Goal: Transaction & Acquisition: Purchase product/service

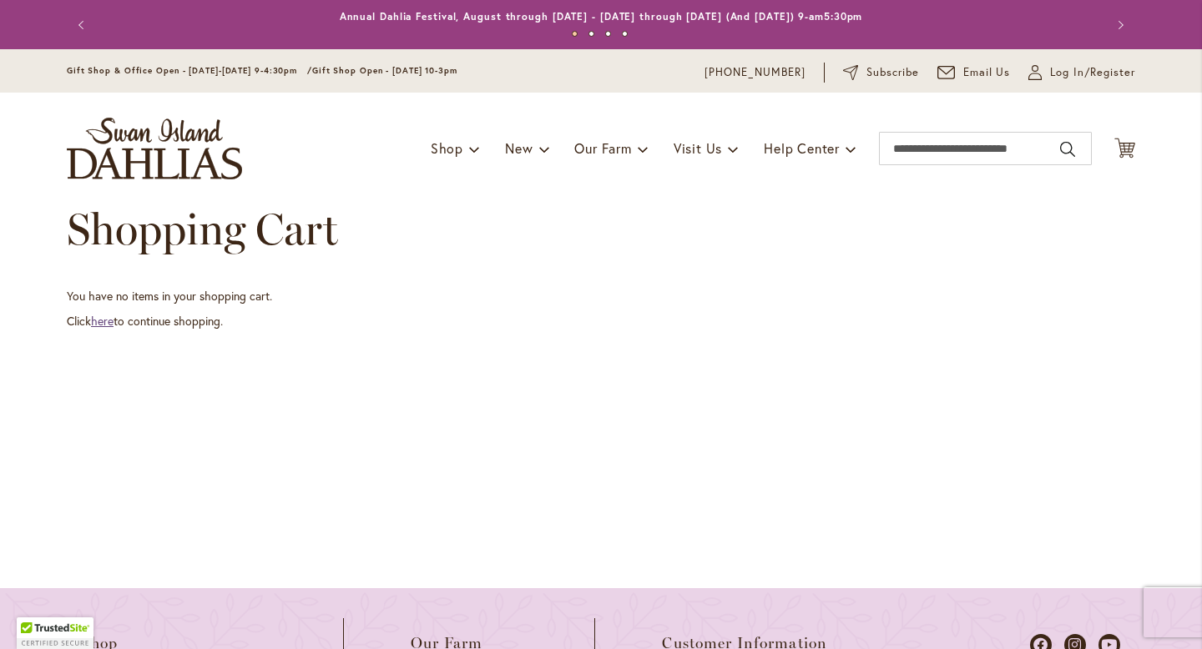
click at [102, 320] on link "here" at bounding box center [102, 321] width 23 height 16
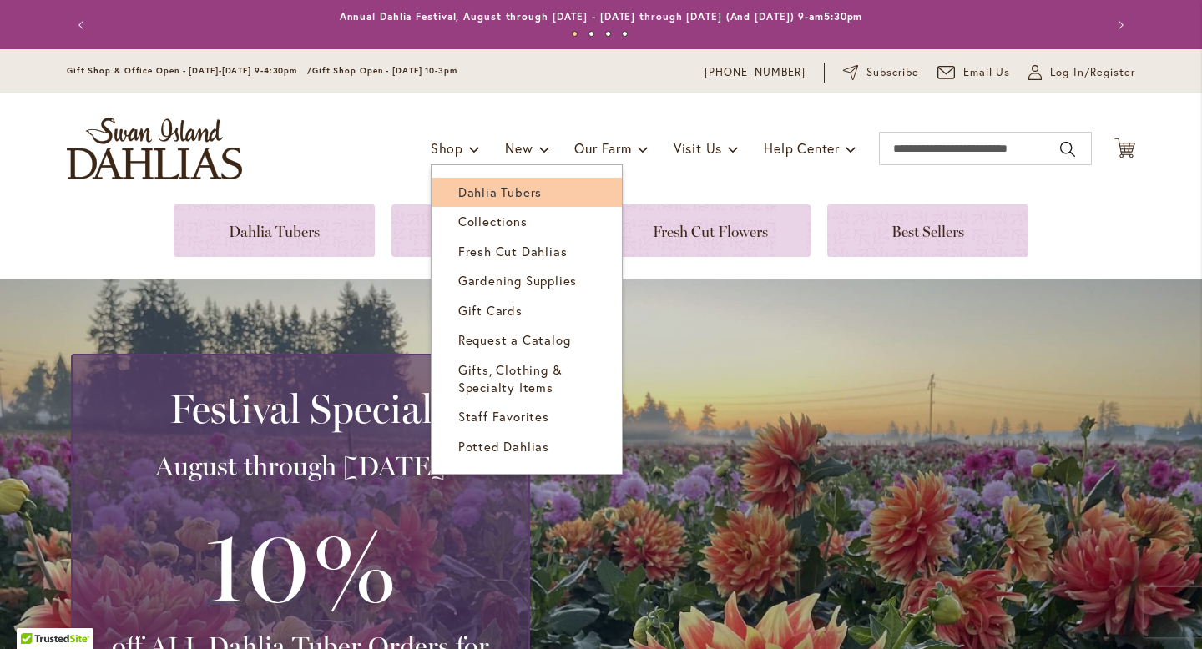
click at [475, 179] on link "Dahlia Tubers" at bounding box center [526, 192] width 190 height 29
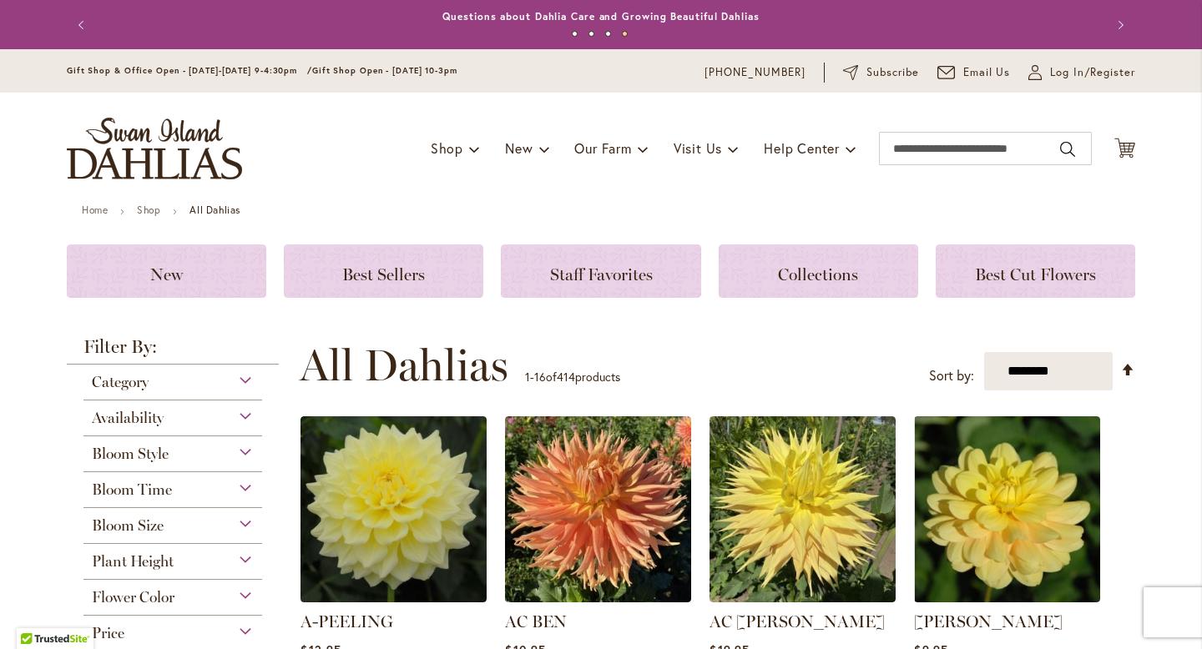
click at [218, 408] on div "Availability" at bounding box center [172, 414] width 179 height 27
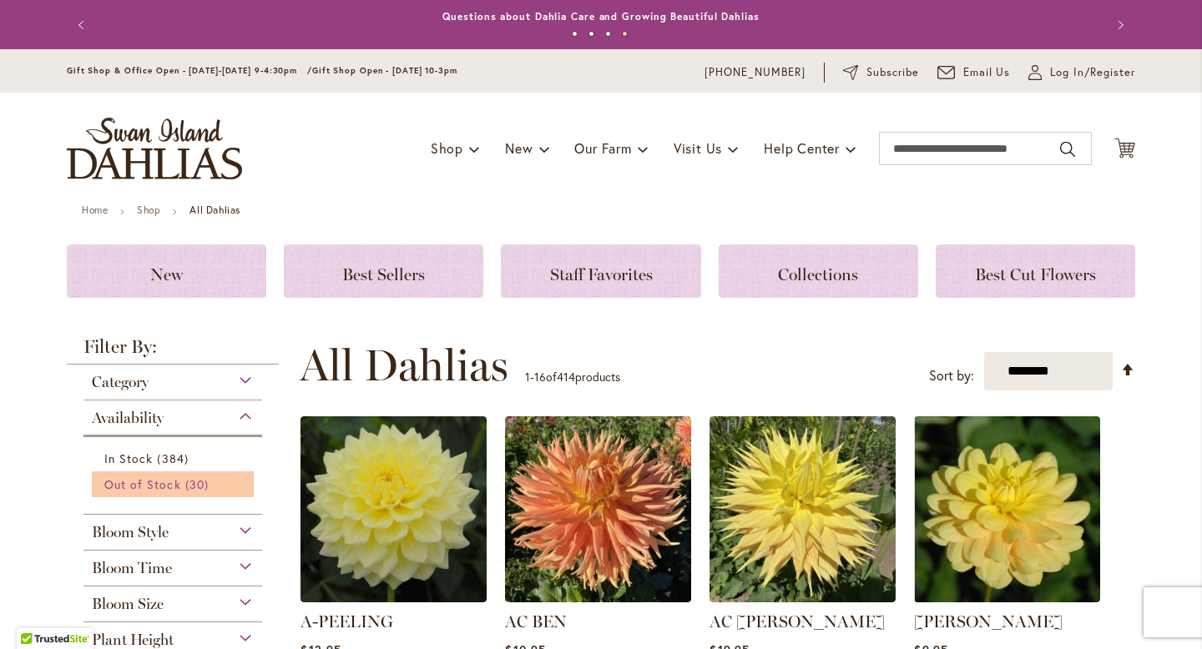
click at [174, 481] on span "Out of Stock" at bounding box center [142, 484] width 77 height 16
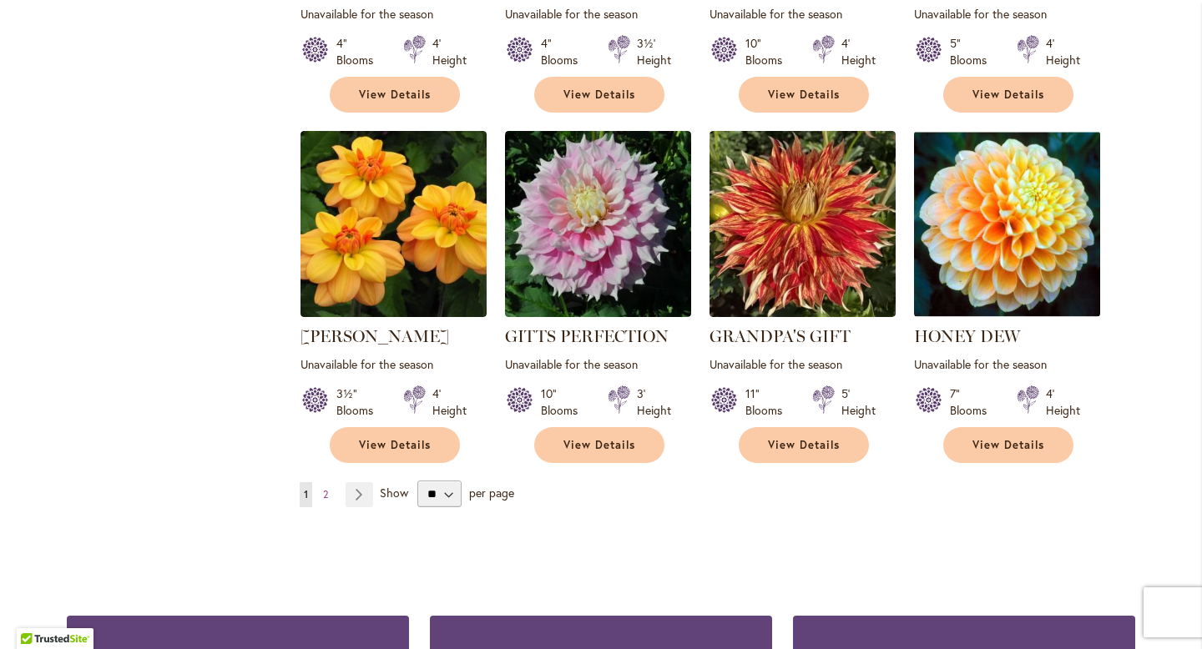
scroll to position [1351, 0]
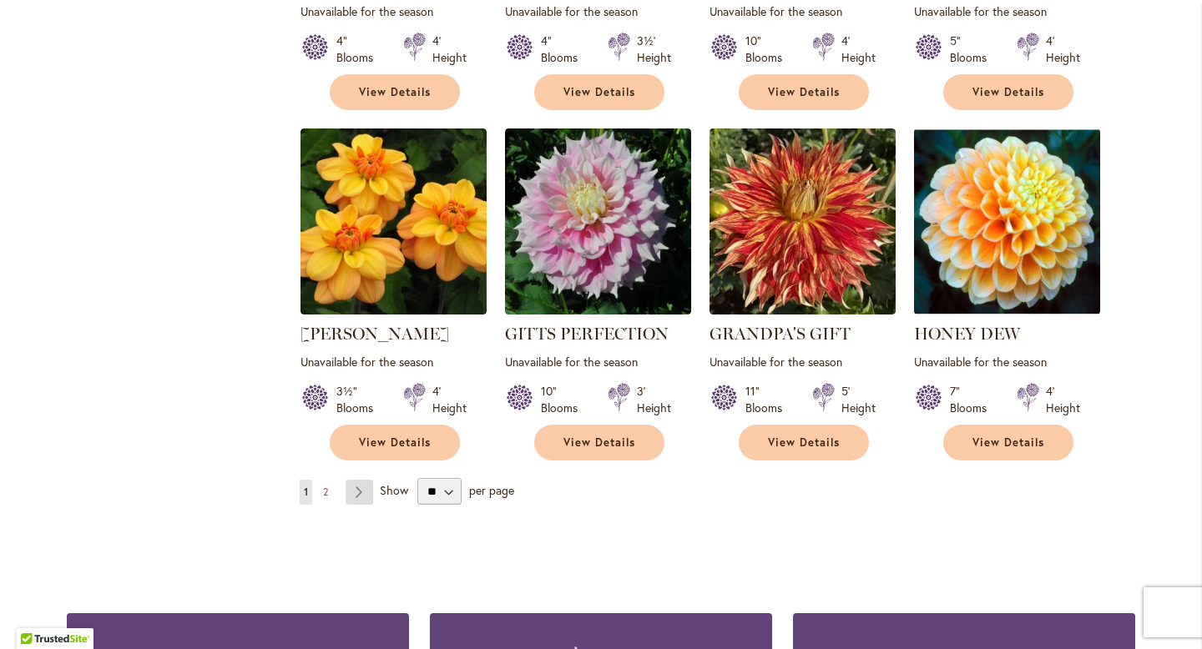
click at [370, 480] on link "Page Next" at bounding box center [359, 492] width 28 height 25
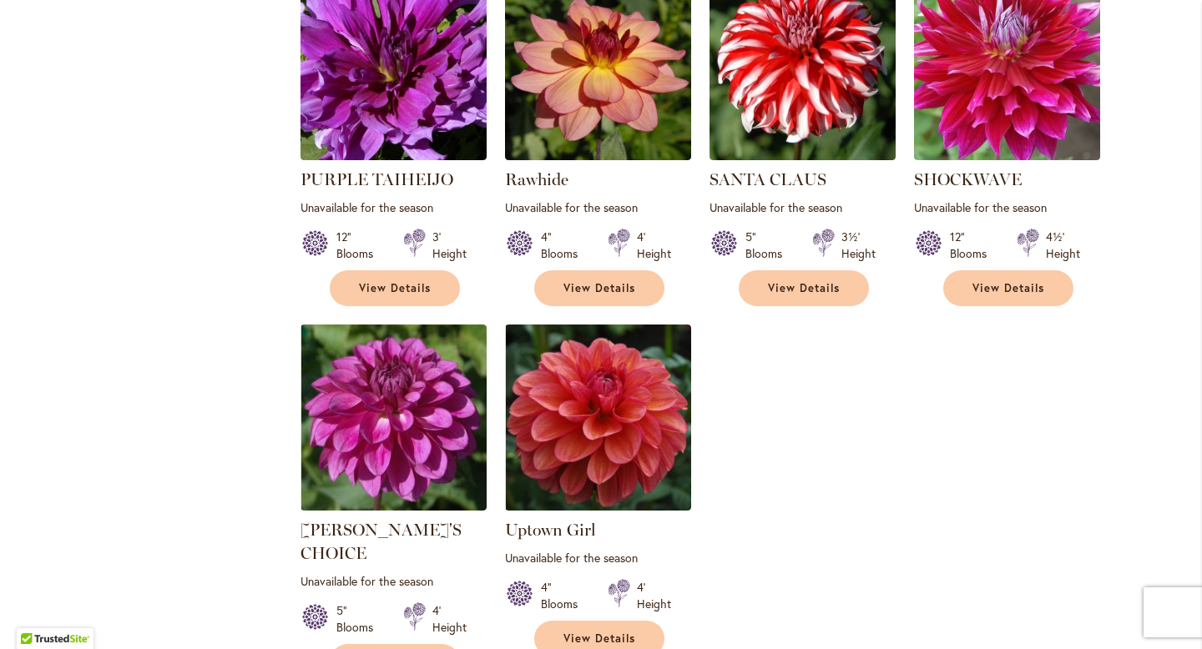
scroll to position [1131, 0]
